Goal: Communication & Community: Answer question/provide support

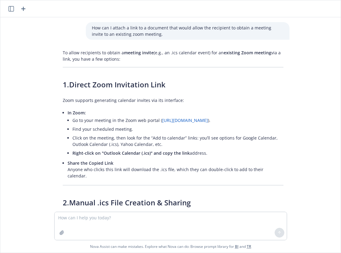
scroll to position [279, 0]
